Goal: Task Accomplishment & Management: Manage account settings

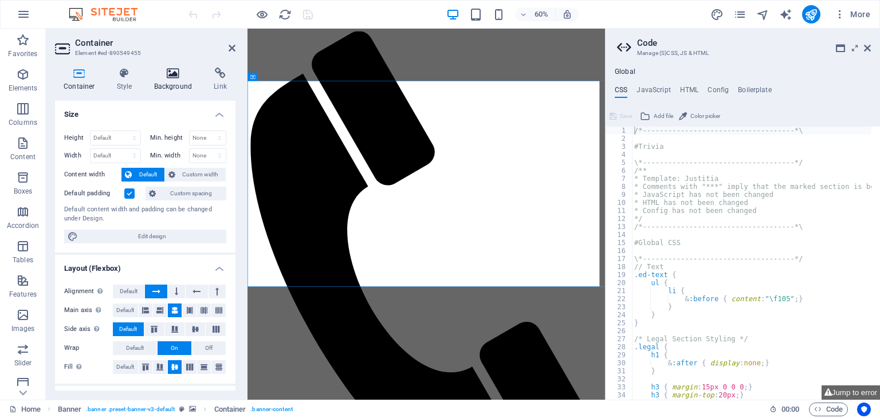
click at [174, 71] on icon at bounding box center [174, 73] width 56 height 11
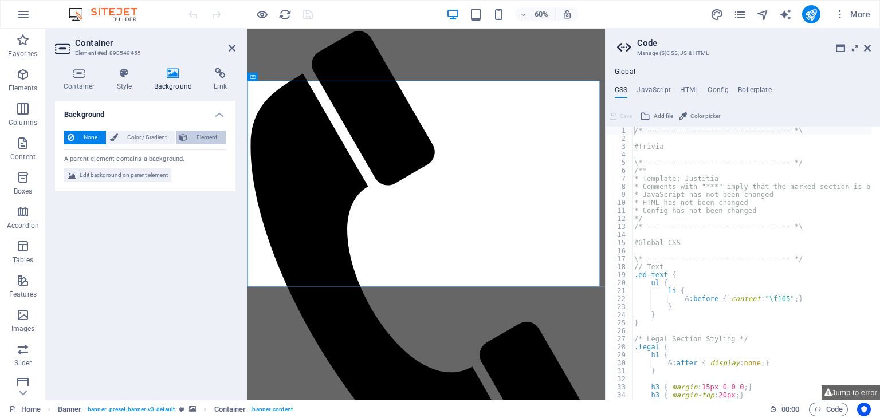
click at [189, 137] on button "Element" at bounding box center [201, 138] width 50 height 14
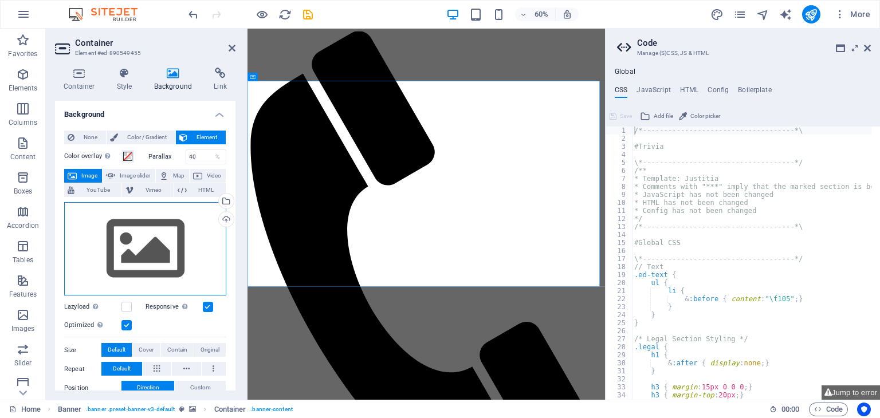
click at [154, 244] on div "Drag files here, click to choose files or select files from Files or our free s…" at bounding box center [145, 249] width 162 height 94
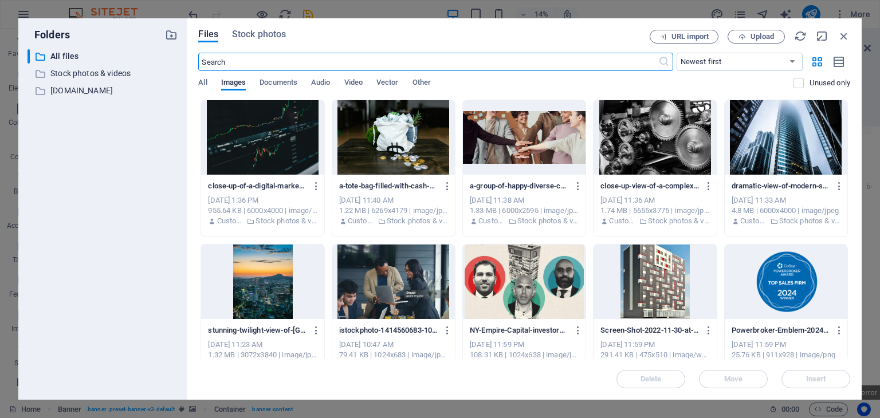
click at [260, 61] on input "text" at bounding box center [428, 62] width 460 height 18
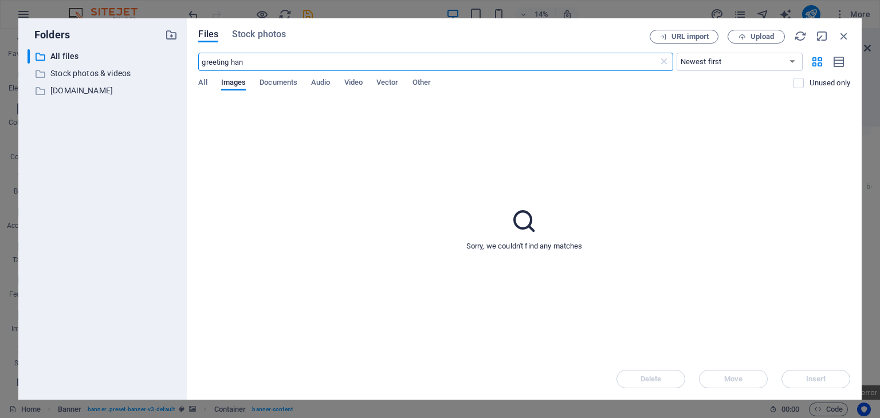
type input "greeting hand"
click at [237, 34] on span "Stock photos" at bounding box center [259, 35] width 54 height 14
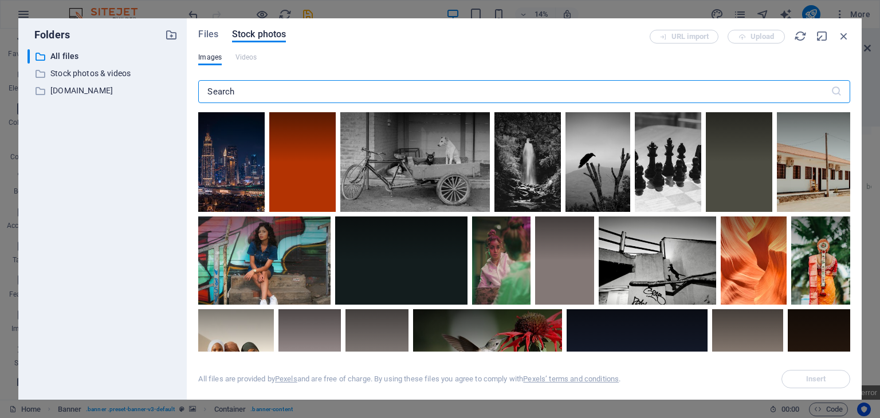
click at [248, 94] on input "text" at bounding box center [514, 91] width 632 height 23
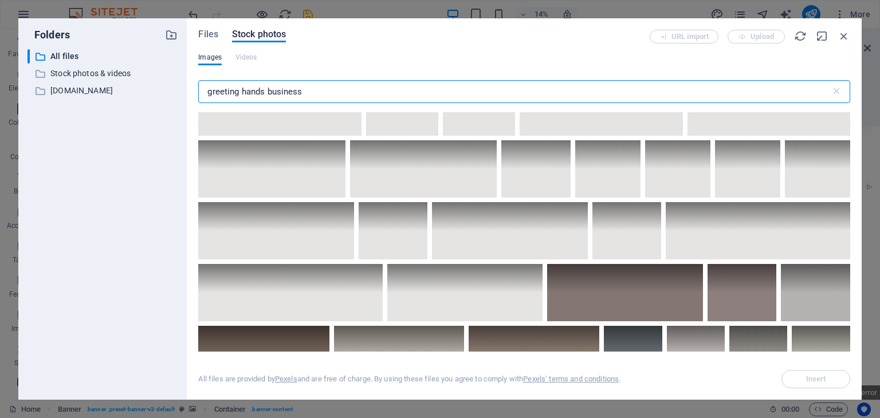
scroll to position [1788, 0]
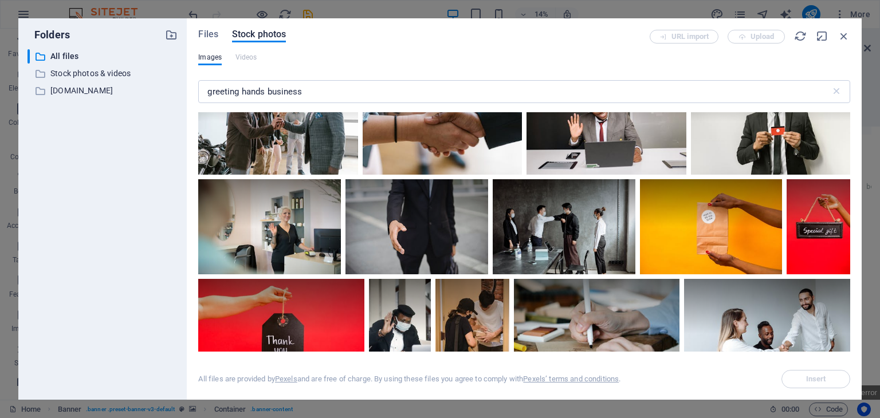
click at [246, 51] on div "Files Stock photos URL import Upload Images Videos greeting hands business ​ Al…" at bounding box center [524, 209] width 652 height 359
click at [266, 92] on input "greeting hands business" at bounding box center [514, 91] width 632 height 23
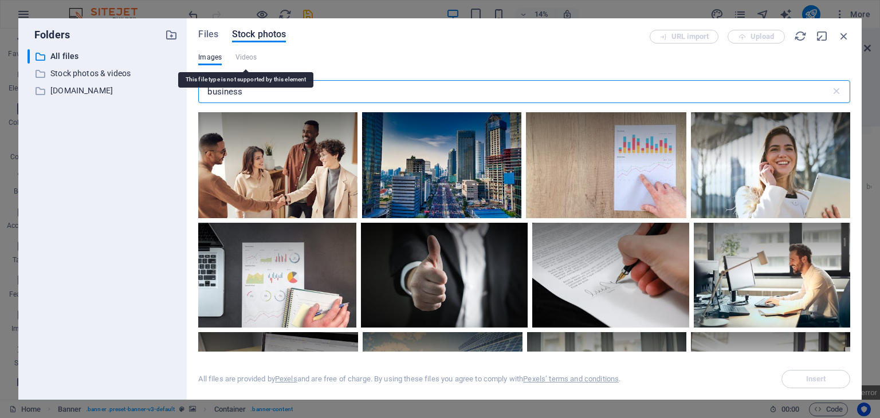
type input "business"
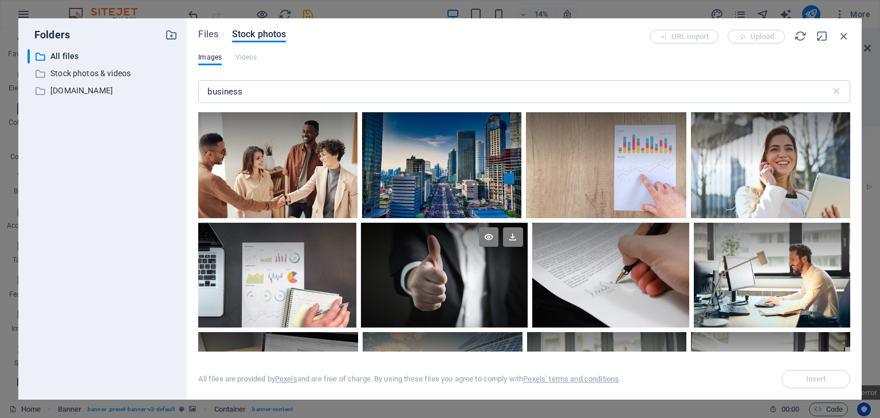
scroll to position [815, 0]
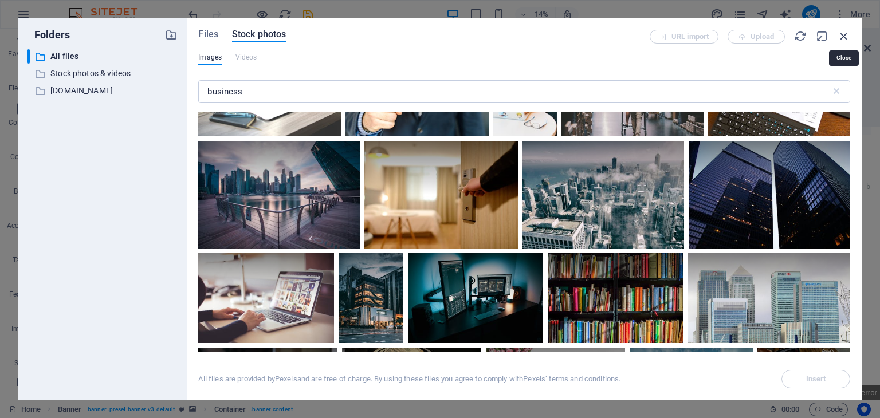
click at [842, 32] on icon "button" at bounding box center [844, 36] width 13 height 13
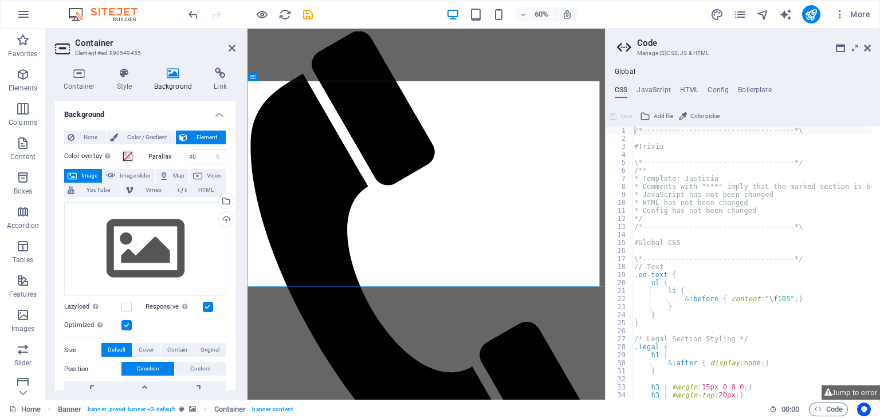
click at [226, 47] on h2 "Container" at bounding box center [155, 43] width 160 height 10
click at [229, 48] on icon at bounding box center [232, 48] width 7 height 9
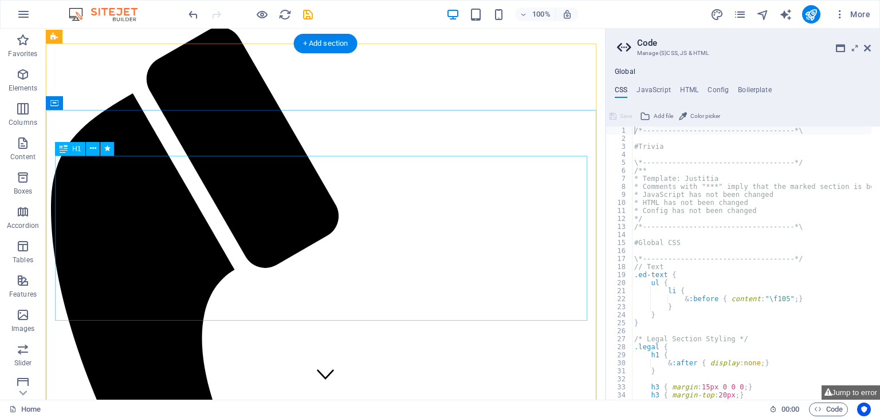
scroll to position [0, 0]
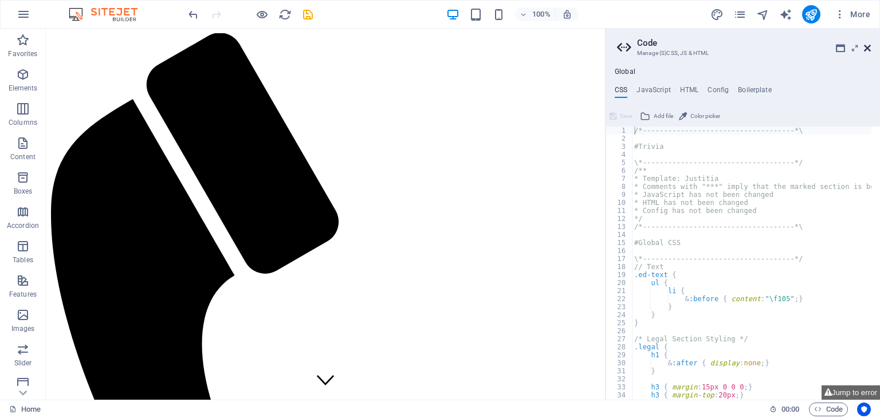
click at [866, 47] on icon at bounding box center [867, 48] width 7 height 9
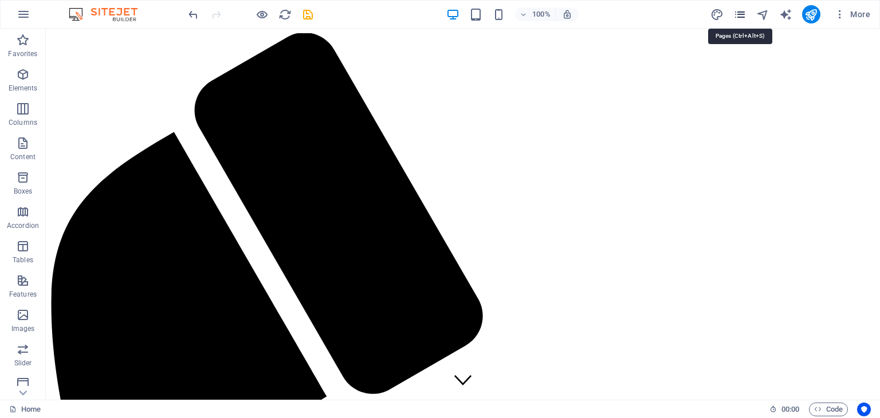
click at [745, 15] on icon "pages" at bounding box center [740, 14] width 13 height 13
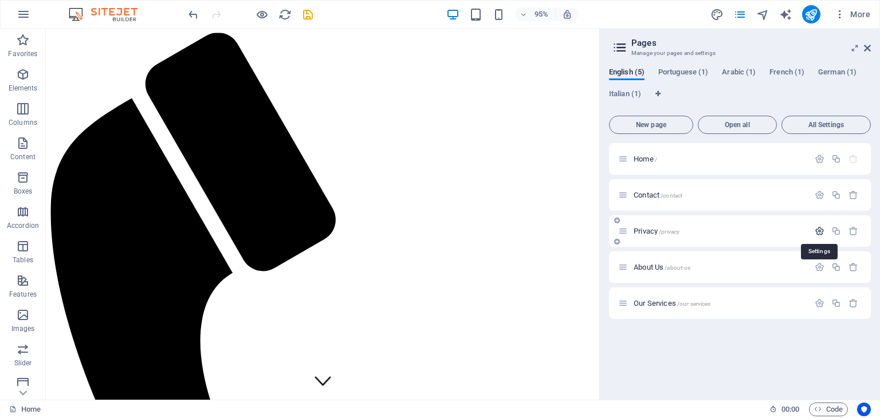
click at [816, 231] on icon "button" at bounding box center [820, 231] width 10 height 10
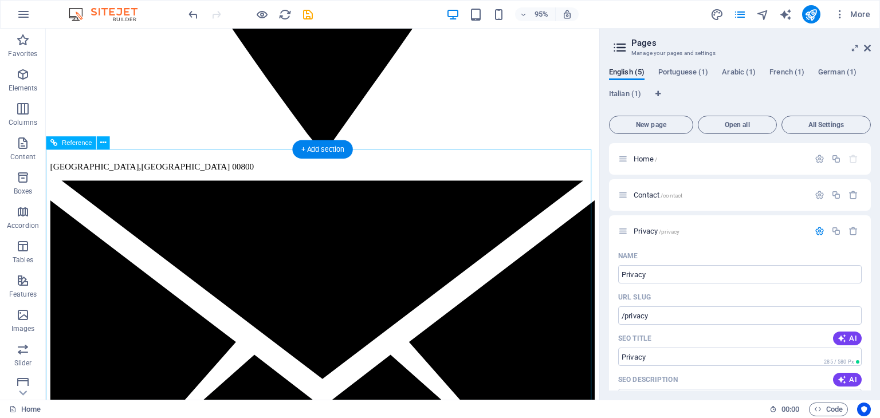
scroll to position [1914, 0]
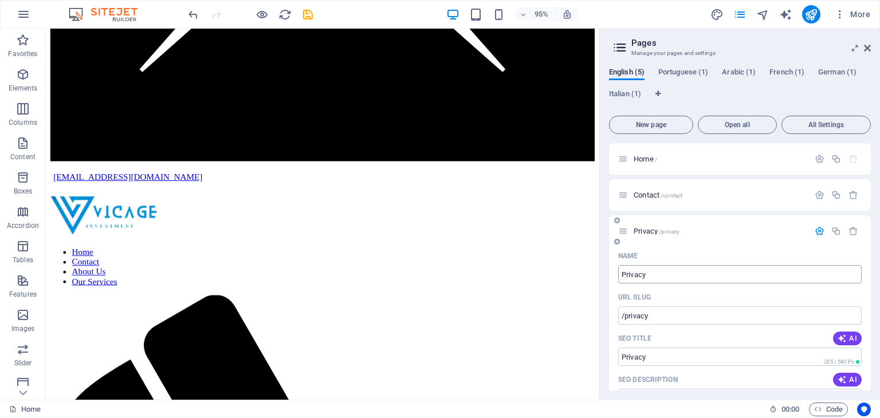
click at [658, 276] on input "Privacy" at bounding box center [740, 274] width 244 height 18
type input "Pro"
type input "/pr"
type input "Pr"
type input "Project F"
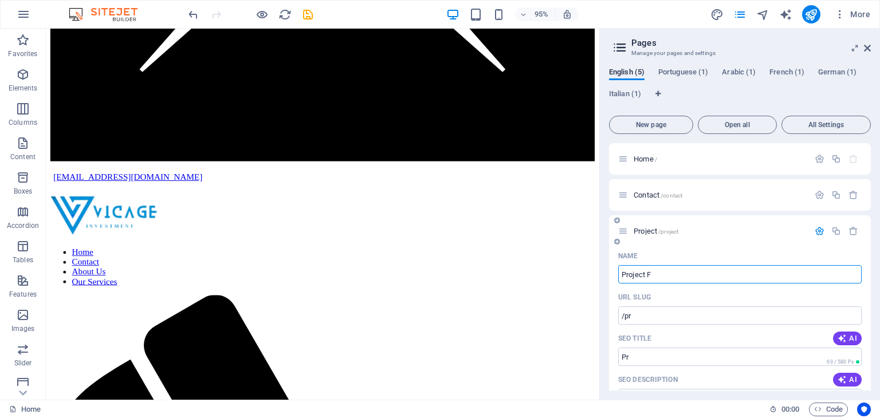
type input "/project"
type input "Project"
type input "Project Financing"
type input "/project-financing"
type input "Project Financing"
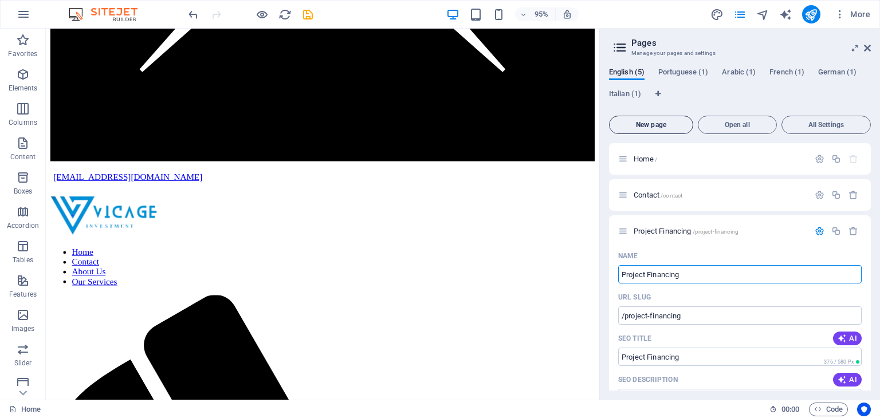
type input "Project Financing"
click at [665, 123] on span "New page" at bounding box center [651, 125] width 74 height 7
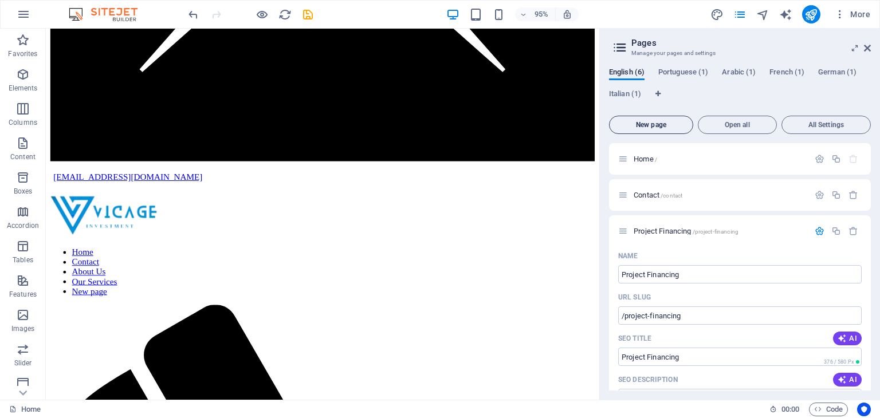
scroll to position [559, 0]
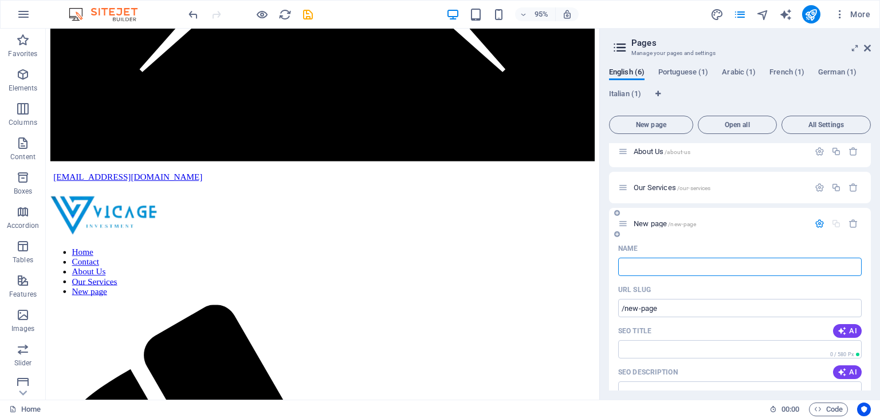
type input "B"
type input "/"
type input "Brid"
type input "/br"
type input "Br"
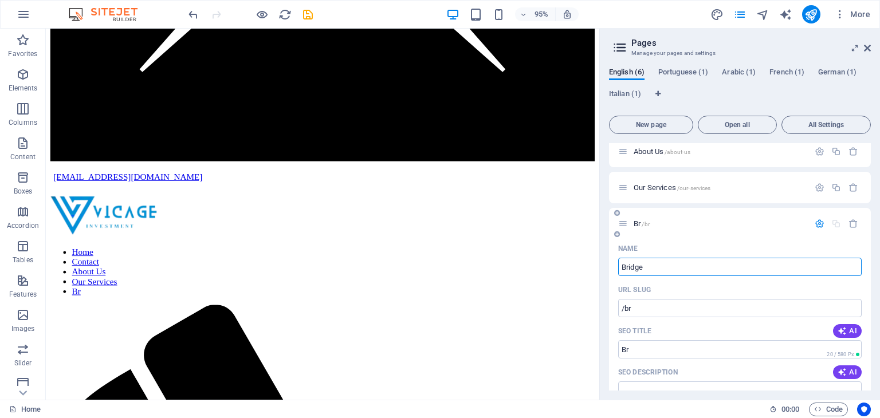
type input "Bridge L"
type input "/bridge"
type input "Bridge"
type input "Bridge Loans"
type input "/bridge-loans"
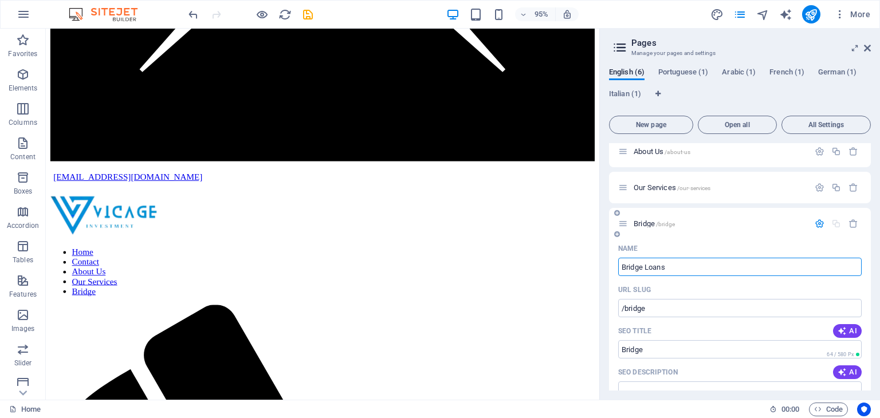
type input "Bridge Loans"
click at [672, 117] on button "New page" at bounding box center [651, 125] width 84 height 18
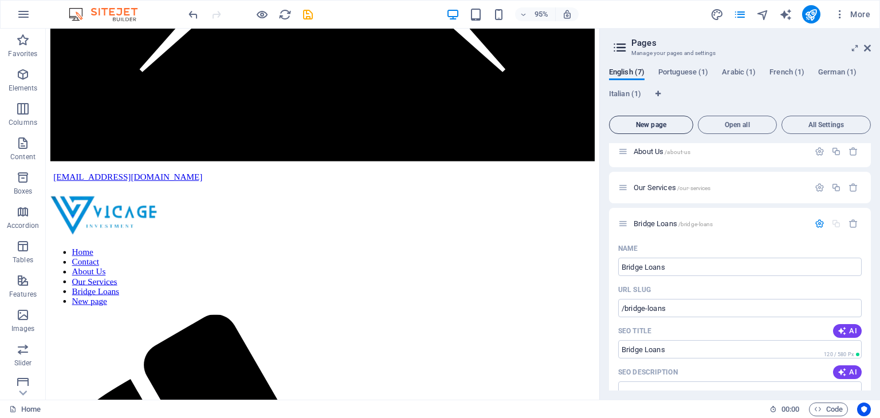
scroll to position [1011, 0]
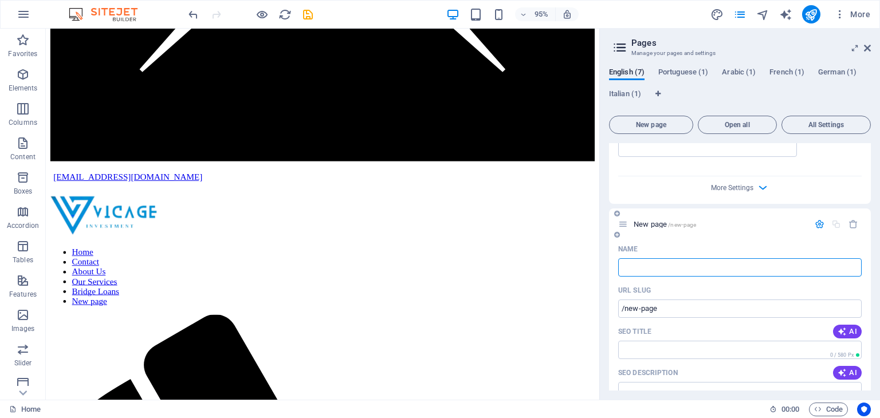
type input "/"
type input "Trade an"
type input "/trade"
type input "Trade"
type input "Trade and"
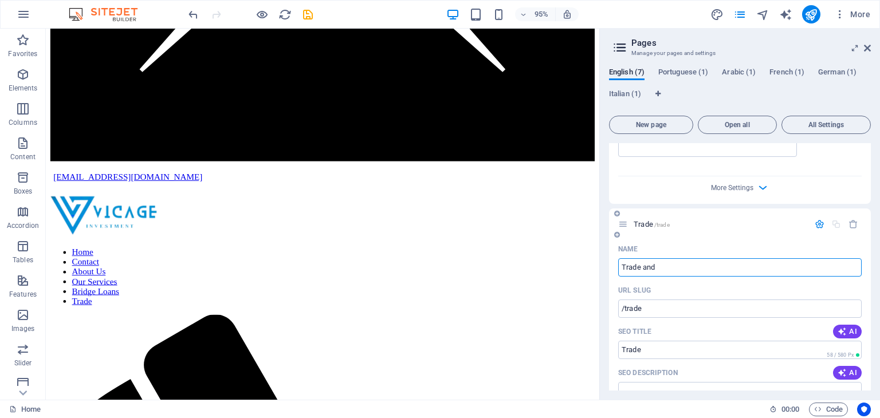
type input "/trade-and"
type input "Trade and"
type input "Trade and Commo"
type input "/trade-and-c"
type input "Trade and C"
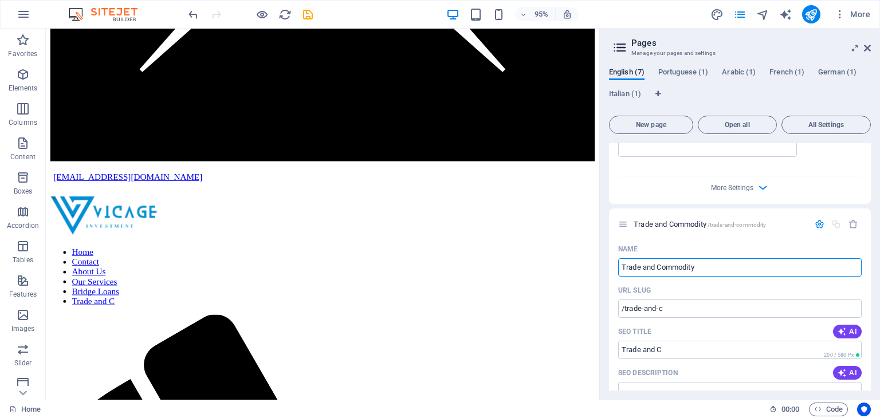
type input "Trade and Commodity"
type input "/trade-and-commodity"
type input "Trade and Commodity"
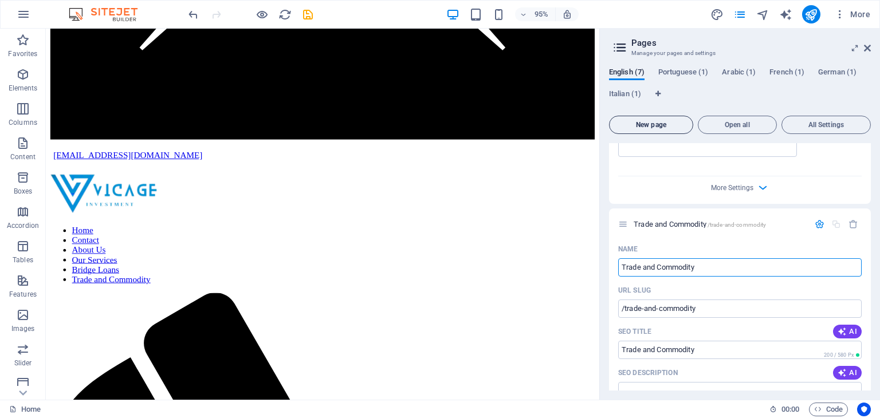
type input "Trade and Commodity"
click at [647, 119] on button "New page" at bounding box center [651, 125] width 84 height 18
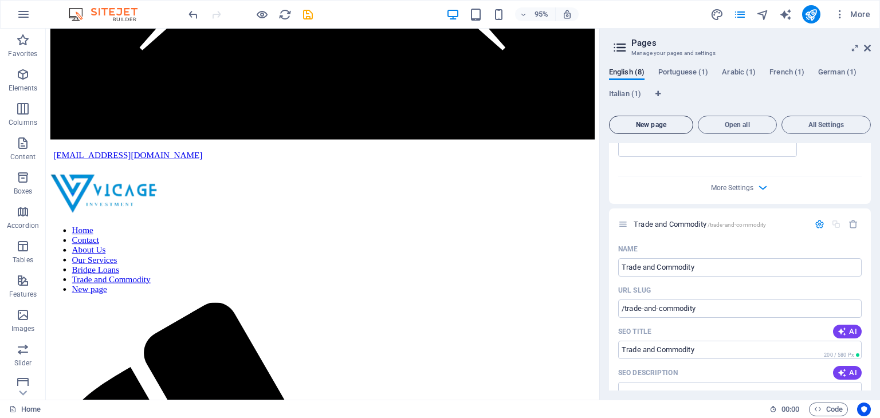
scroll to position [1462, 0]
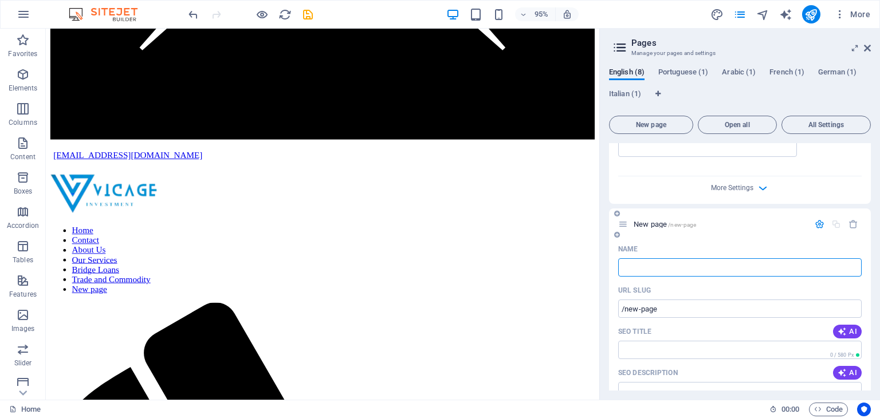
type input "F"
type input "/"
type input "[PERSON_NAME]"
type input "/f"
type input "F"
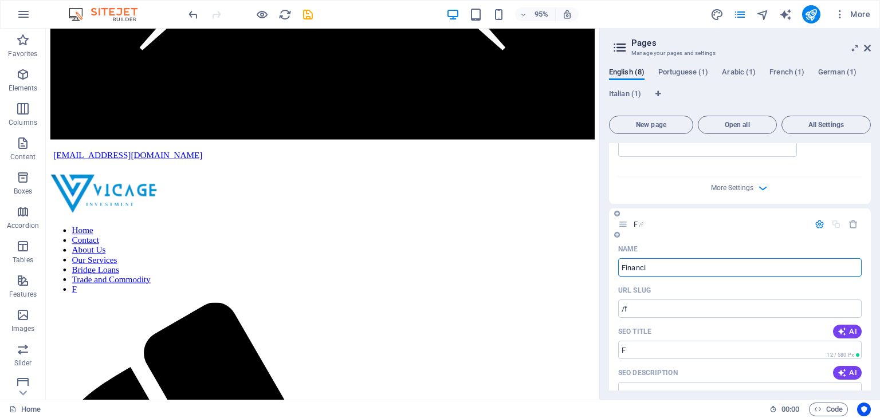
type input "Financi"
type input "/financi"
type input "Financi"
type input "Financial A"
type input "/financial"
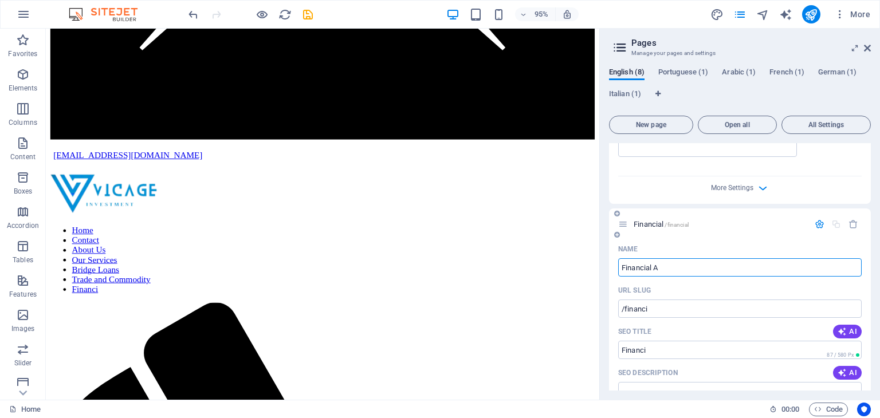
type input "Financial"
type input "Financial Advo"
type input "/financial-ads"
type input "Financial Ads"
type input "Financial Adviso"
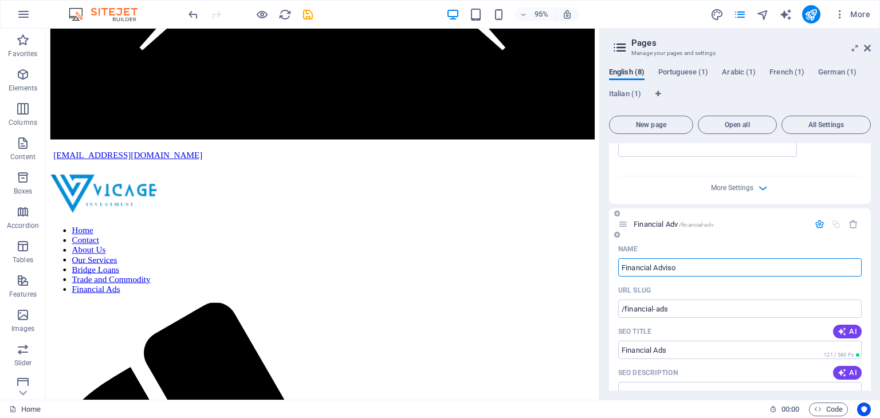
type input "/financial-adv"
type input "Financial Adv"
type input "Financial Advisory"
type input "/financial-advisory"
type input "Financial Advisory"
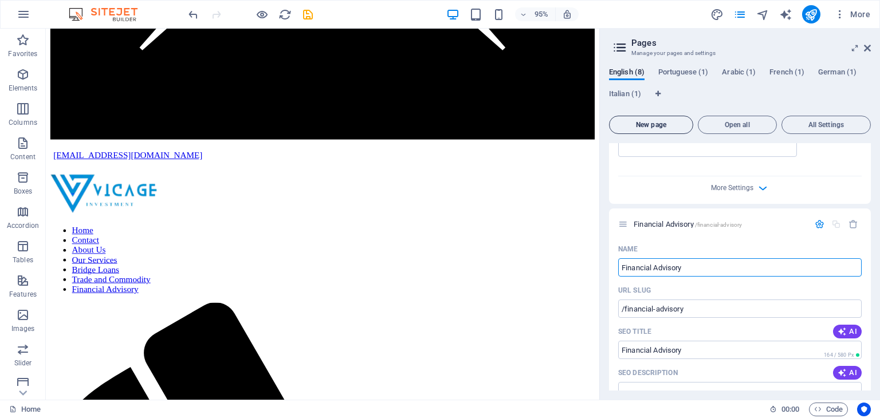
type input "Financial Advisory"
click at [649, 126] on span "New page" at bounding box center [651, 125] width 74 height 7
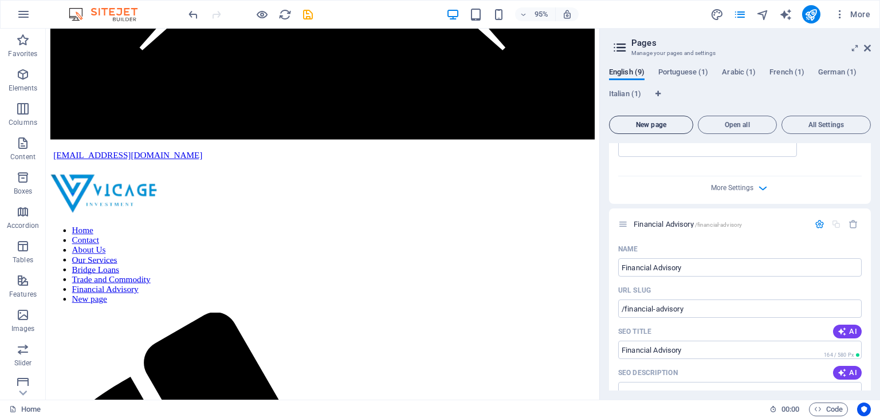
scroll to position [1914, 0]
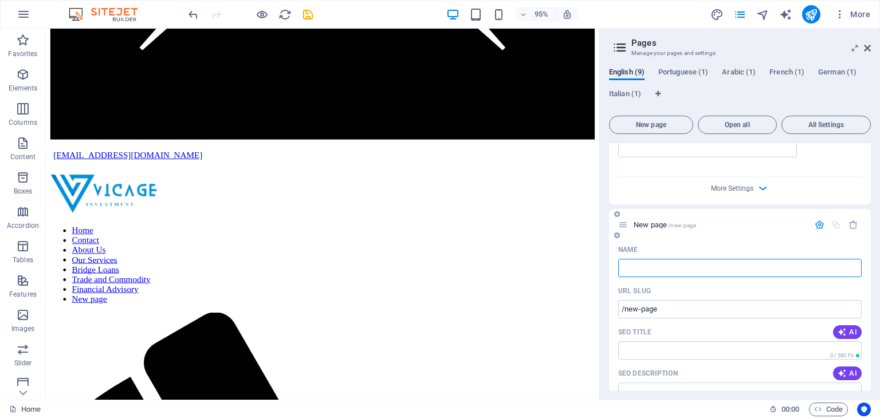
type input "/"
type input "Part"
type input "/p"
type input "P"
type input "Partner"
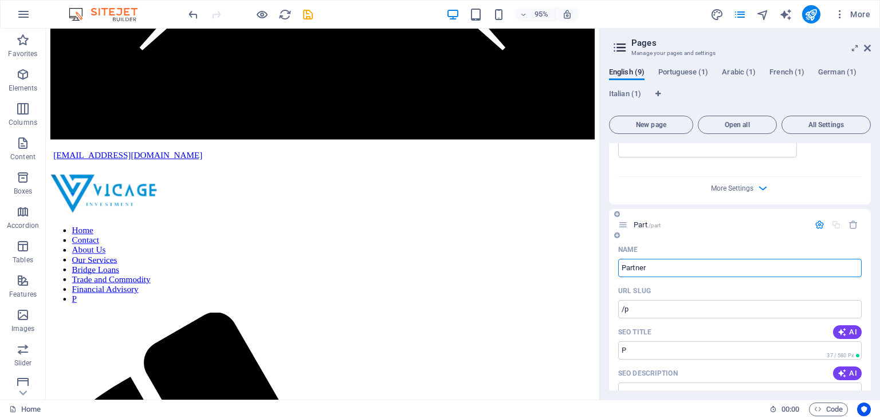
type input "/part"
type input "Part"
type input "Partnership"
type input "/partnersh"
type input "Partnersh"
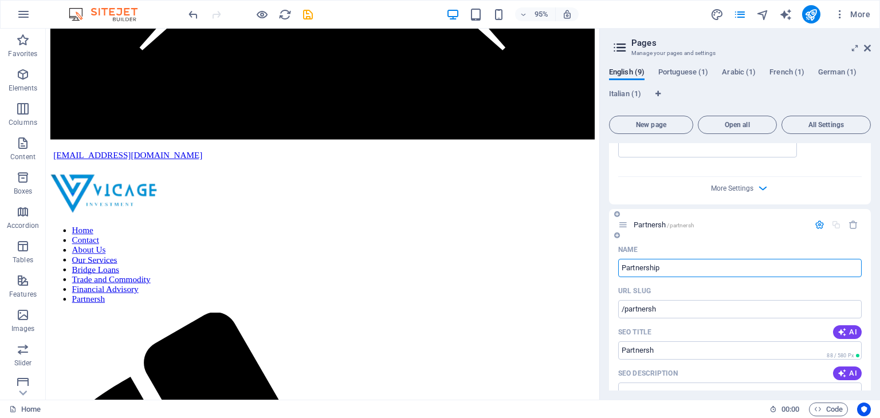
type input "Partnership"
type input "/partnership"
type input "Partnership"
type input "Partnership F"
type input "Partnership"
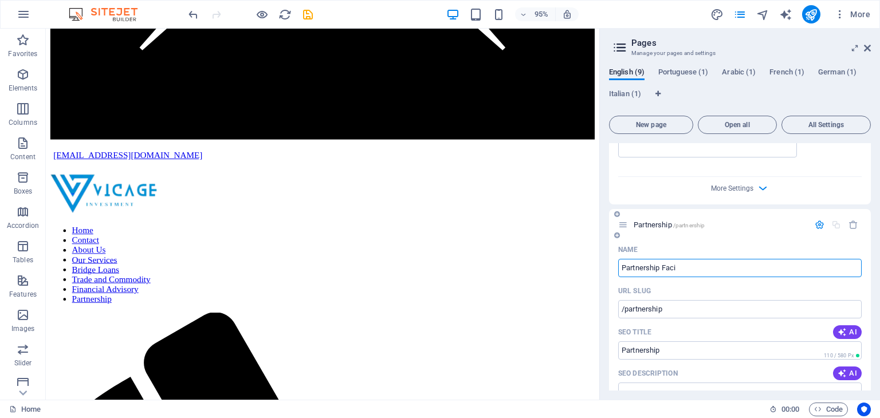
type input "Partnership Facil"
type input "/partnership-fa"
type input "Partnership Fa"
type input "Partnership Facilita"
type input "/partnership-facili"
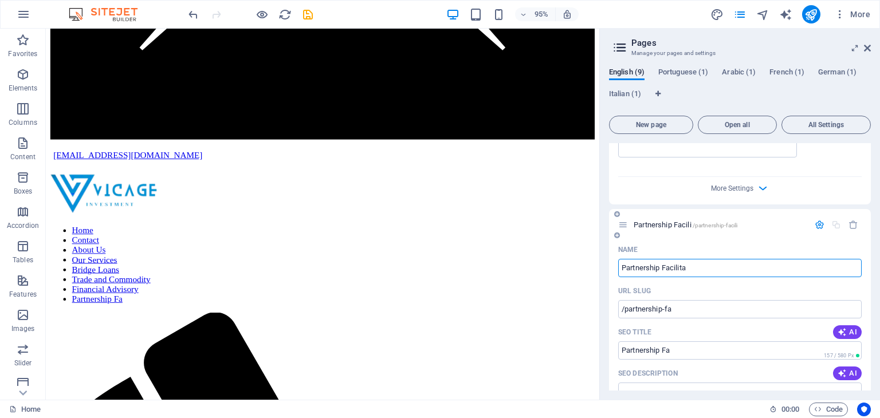
type input "Partnership Facili"
type input "Partnership Facilitation"
type input "/partnership-facilitat"
type input "Partnership Facilitat"
type input "Partnership Facilitation"
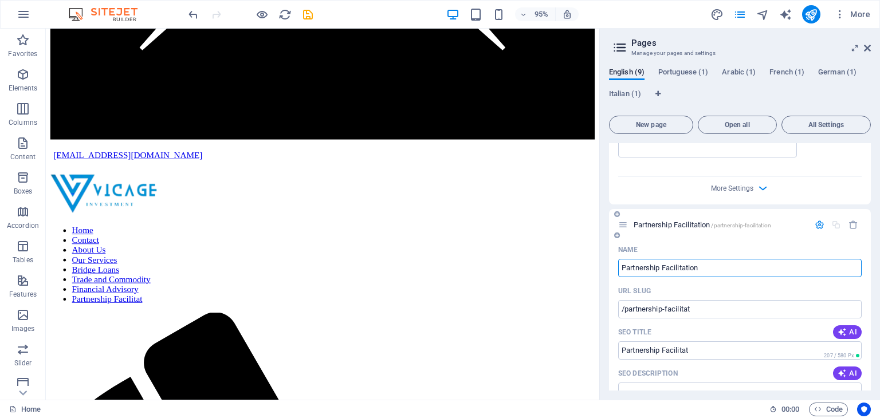
type input "/partnership-facilitation"
type input "Partnership Facilitation"
click at [822, 223] on icon "button" at bounding box center [820, 225] width 10 height 10
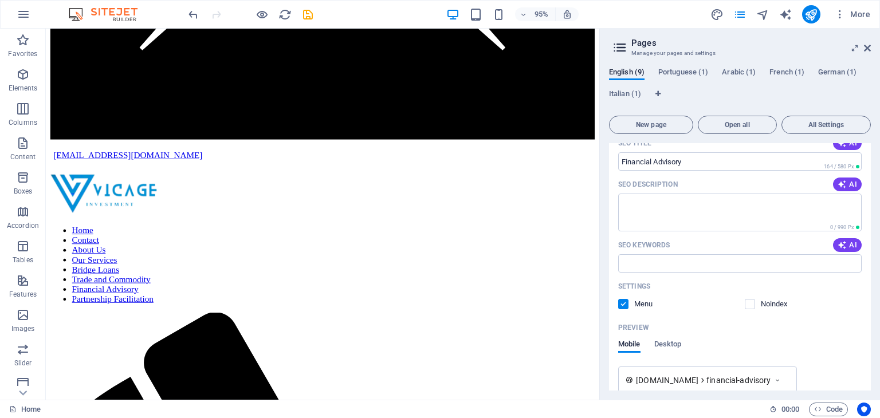
scroll to position [1650, 0]
click at [624, 301] on label at bounding box center [623, 305] width 10 height 10
click at [0, 0] on input "checkbox" at bounding box center [0, 0] width 0 height 0
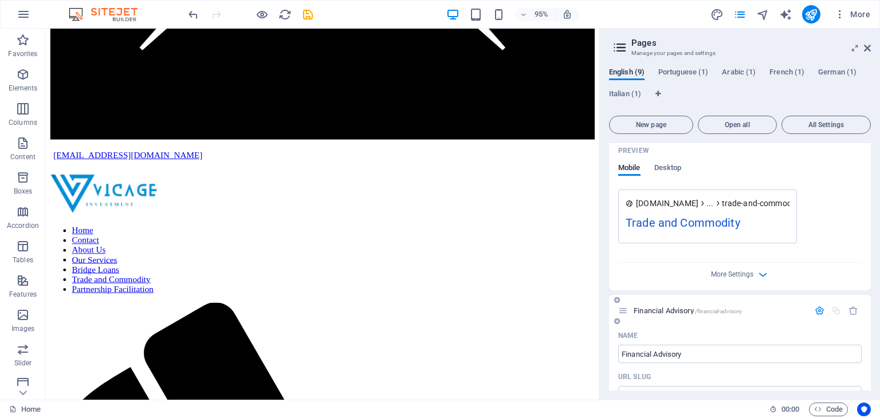
scroll to position [1364, 0]
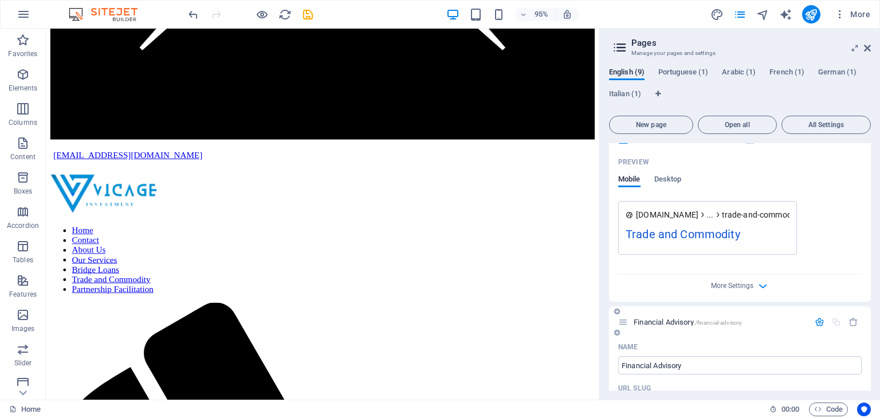
click at [816, 315] on div "Financial Advisory /financial-advisory" at bounding box center [740, 323] width 262 height 32
click at [816, 319] on icon "button" at bounding box center [820, 323] width 10 height 10
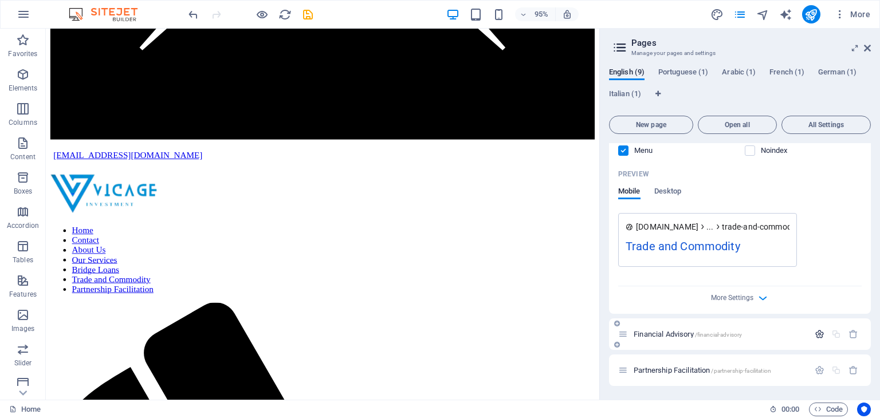
scroll to position [1352, 0]
click at [626, 153] on label at bounding box center [623, 151] width 10 height 10
click at [0, 0] on input "checkbox" at bounding box center [0, 0] width 0 height 0
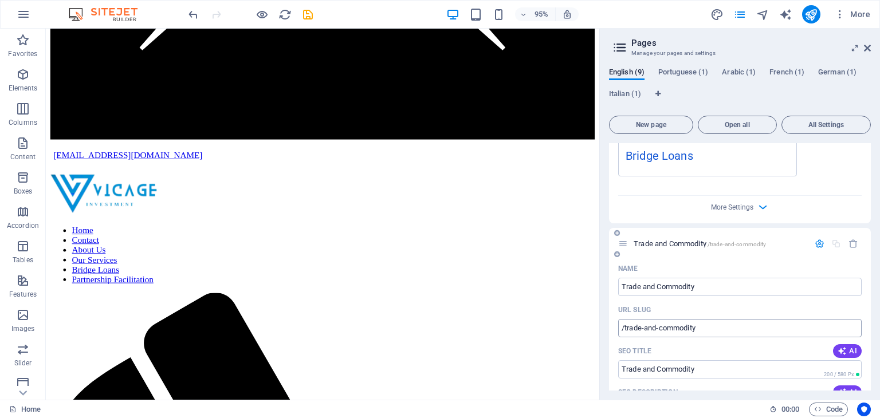
scroll to position [893, 0]
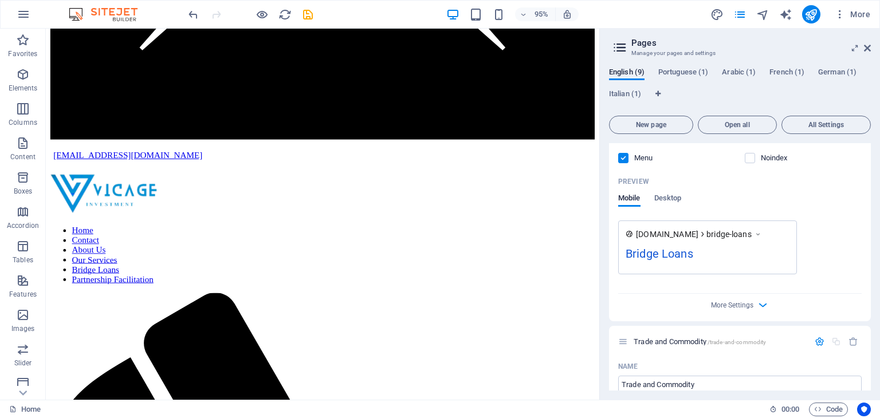
click at [623, 156] on label at bounding box center [623, 158] width 10 height 10
click at [0, 0] on input "checkbox" at bounding box center [0, 0] width 0 height 0
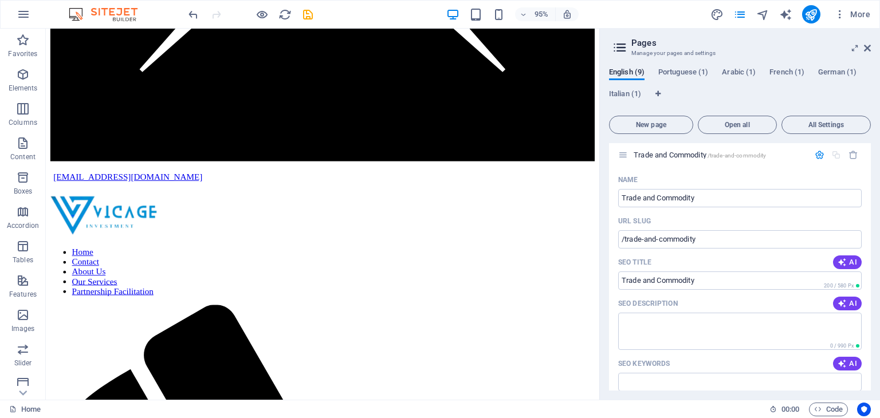
scroll to position [1352, 0]
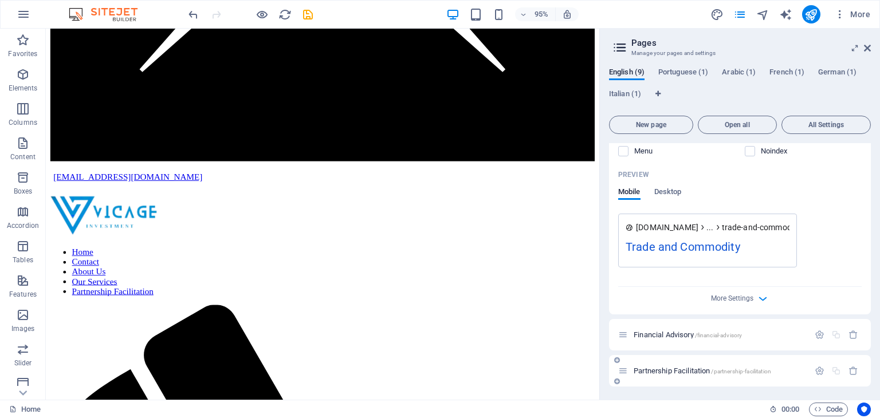
click at [692, 367] on span "Partnership Facilitation /partnership-facilitation" at bounding box center [703, 371] width 138 height 9
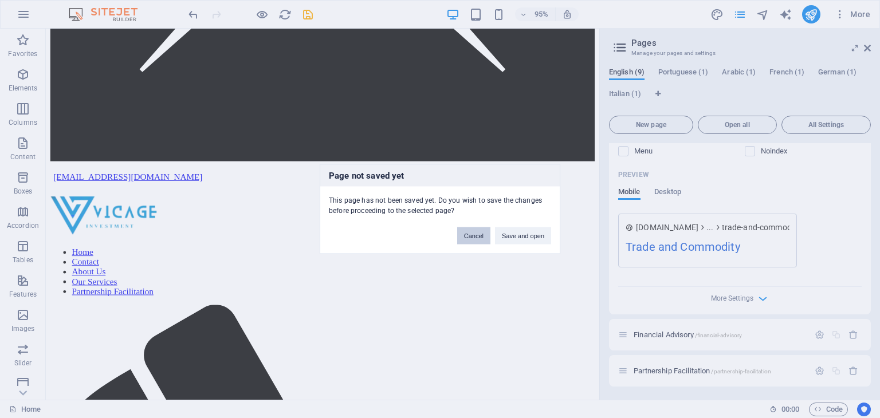
click at [474, 235] on button "Cancel" at bounding box center [473, 236] width 33 height 17
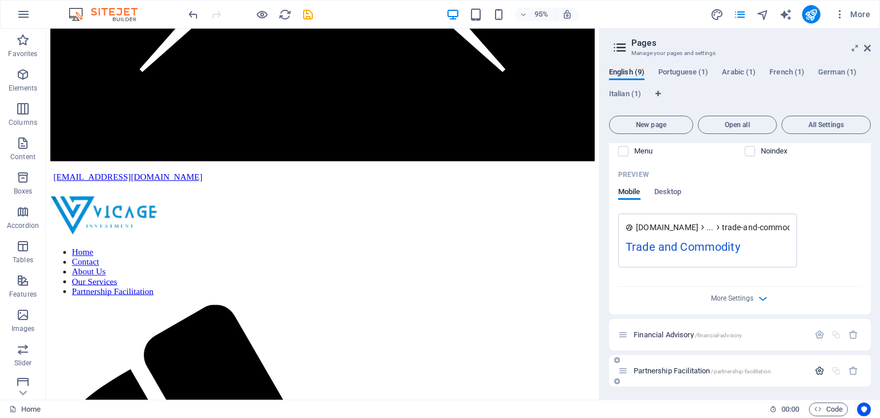
click at [819, 367] on icon "button" at bounding box center [820, 371] width 10 height 10
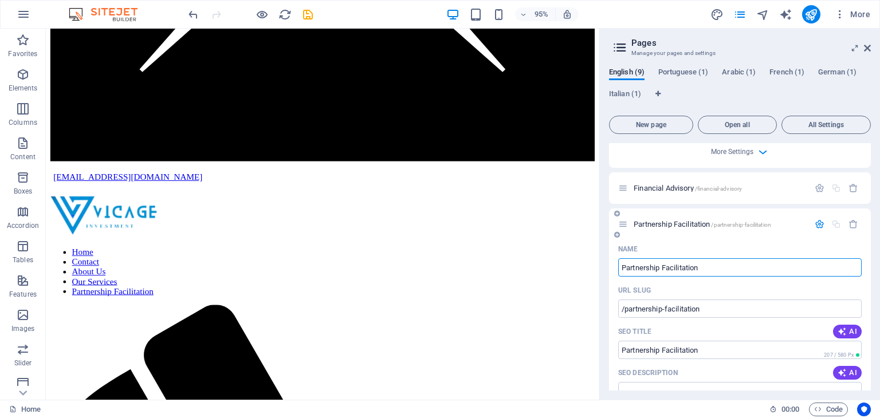
scroll to position [1767, 0]
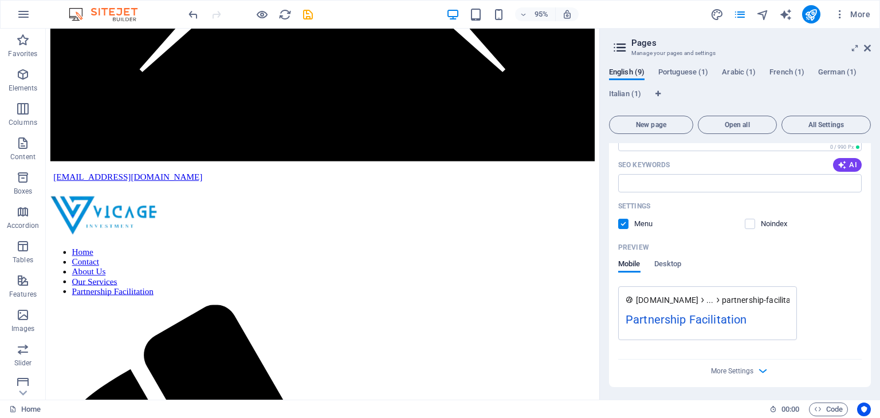
click at [621, 219] on label at bounding box center [623, 224] width 10 height 10
click at [0, 0] on input "checkbox" at bounding box center [0, 0] width 0 height 0
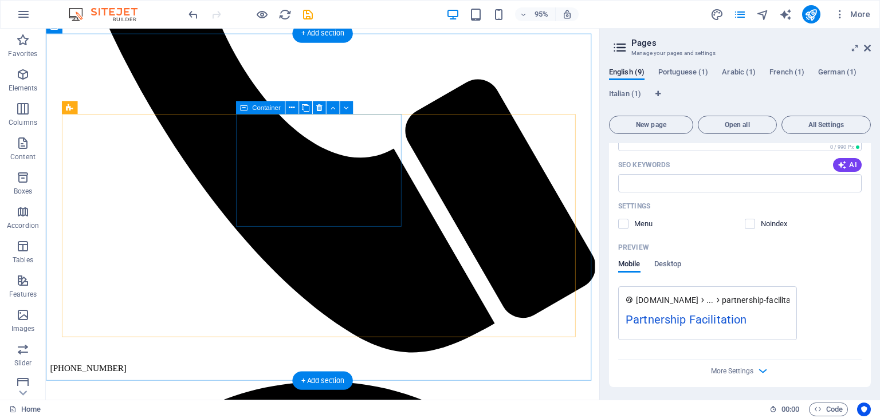
scroll to position [0, 0]
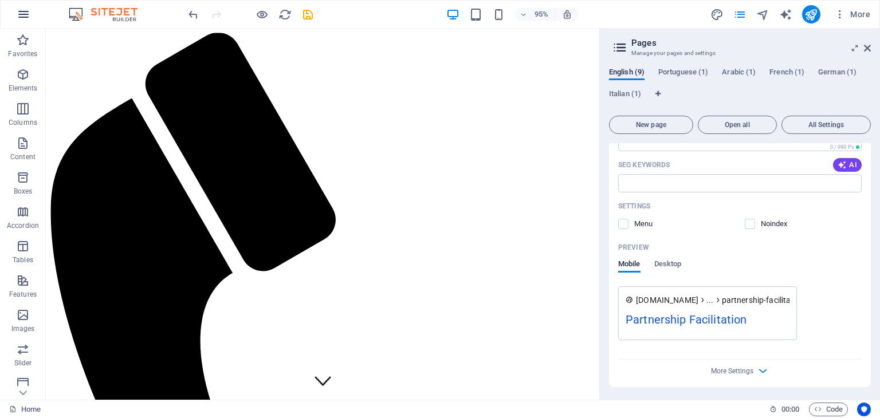
click at [24, 9] on icon "button" at bounding box center [24, 14] width 14 height 14
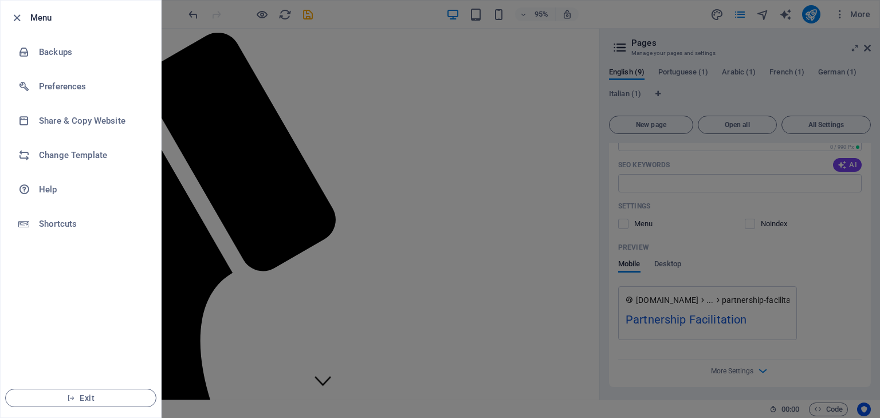
click at [186, 126] on div at bounding box center [440, 209] width 880 height 418
